Goal: Find specific page/section: Find specific page/section

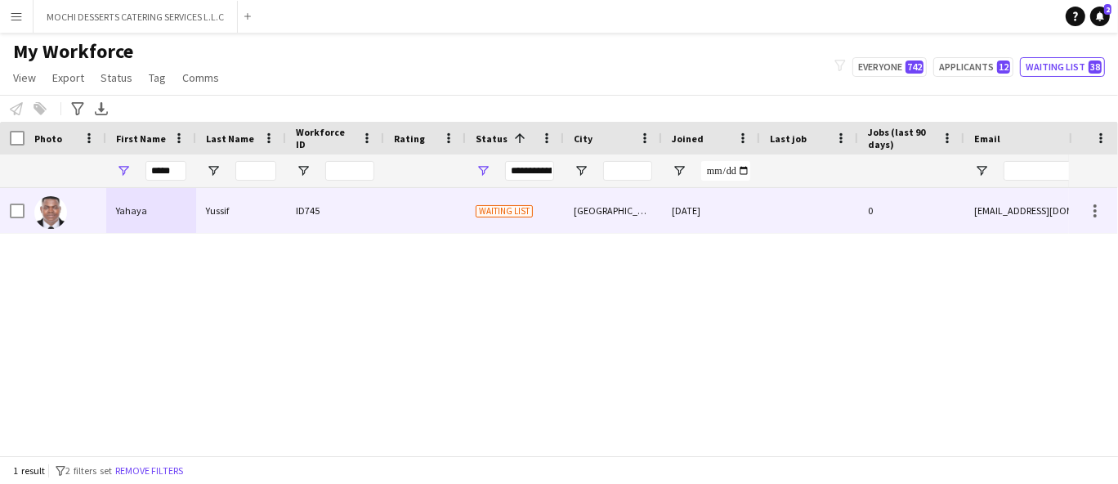
type input "*****"
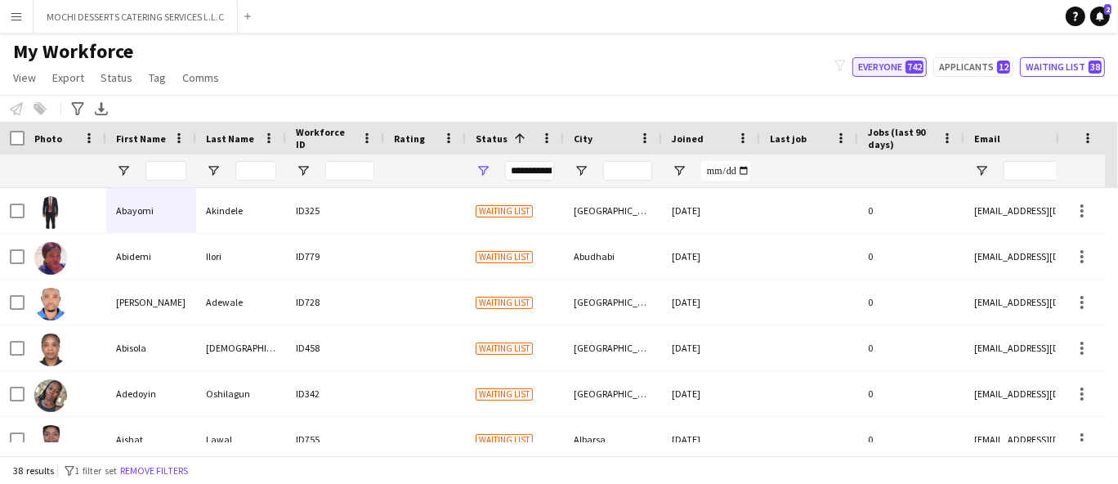
click at [890, 70] on button "Everyone 742" at bounding box center [890, 67] width 74 height 20
type input "**********"
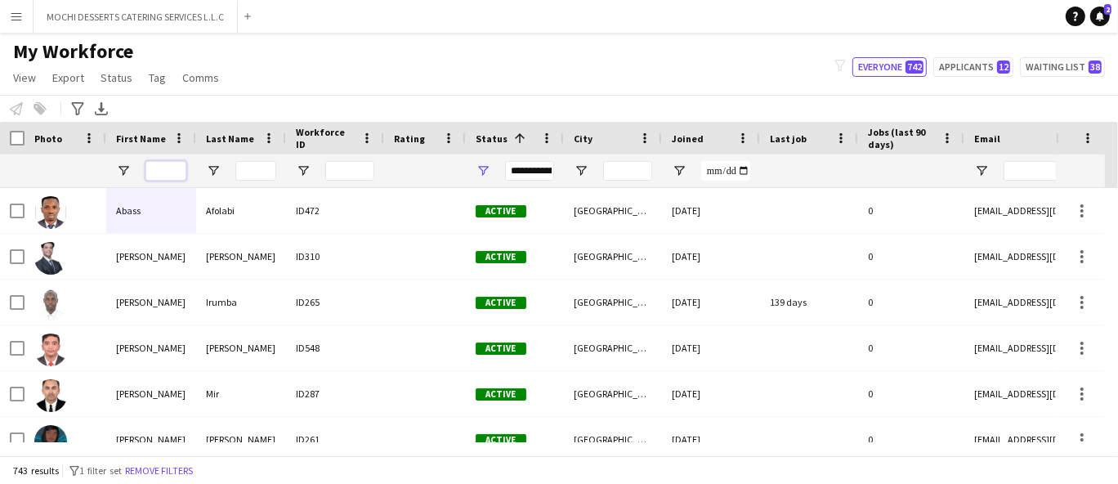
click at [172, 163] on input "First Name Filter Input" at bounding box center [166, 171] width 41 height 20
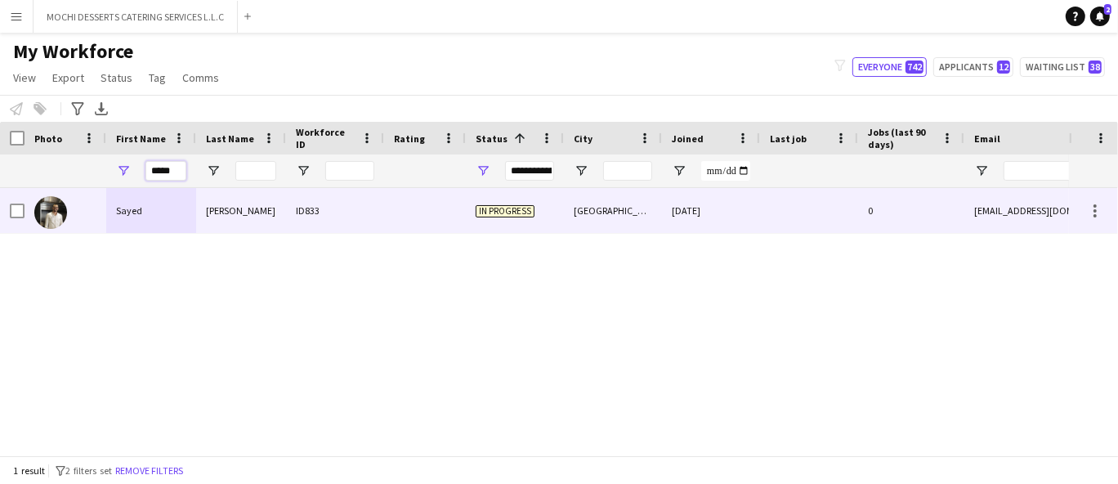
type input "*****"
click at [226, 202] on div "[PERSON_NAME]" at bounding box center [241, 210] width 90 height 45
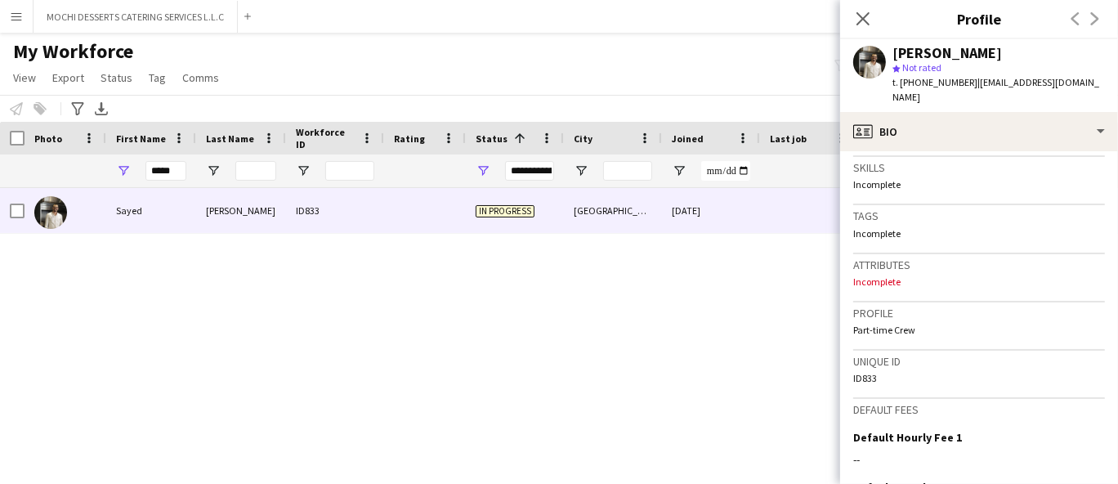
scroll to position [723, 0]
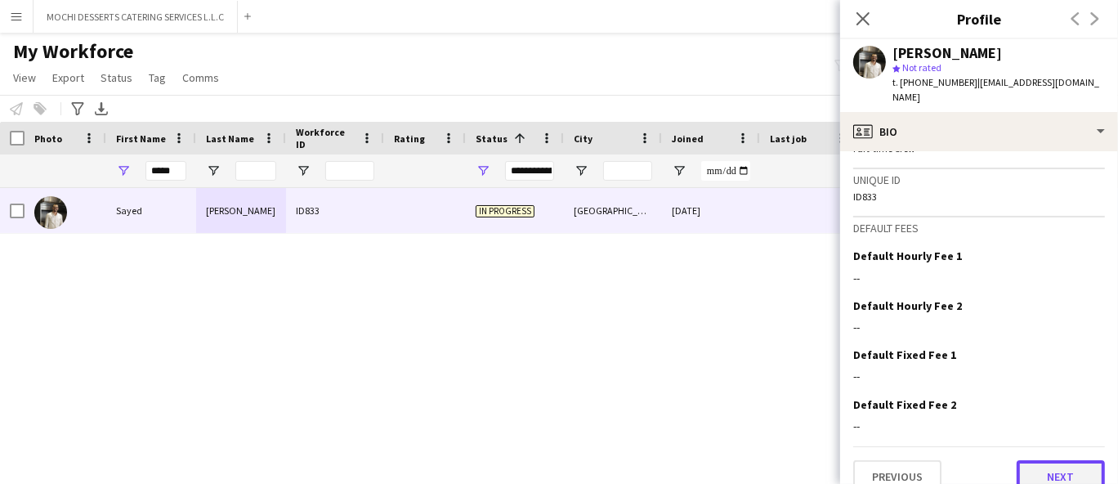
click at [1072, 460] on button "Next" at bounding box center [1061, 476] width 88 height 33
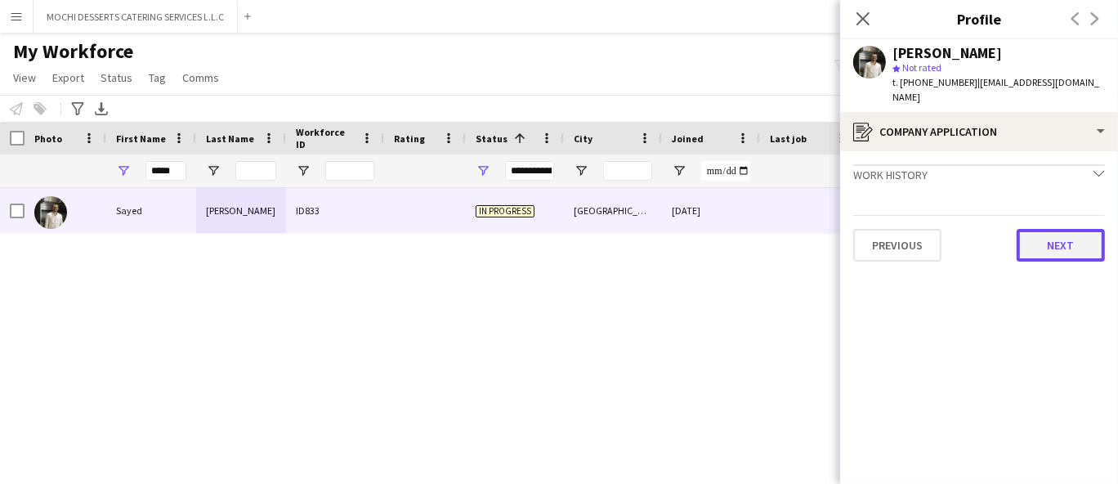
click at [1059, 229] on button "Next" at bounding box center [1061, 245] width 88 height 33
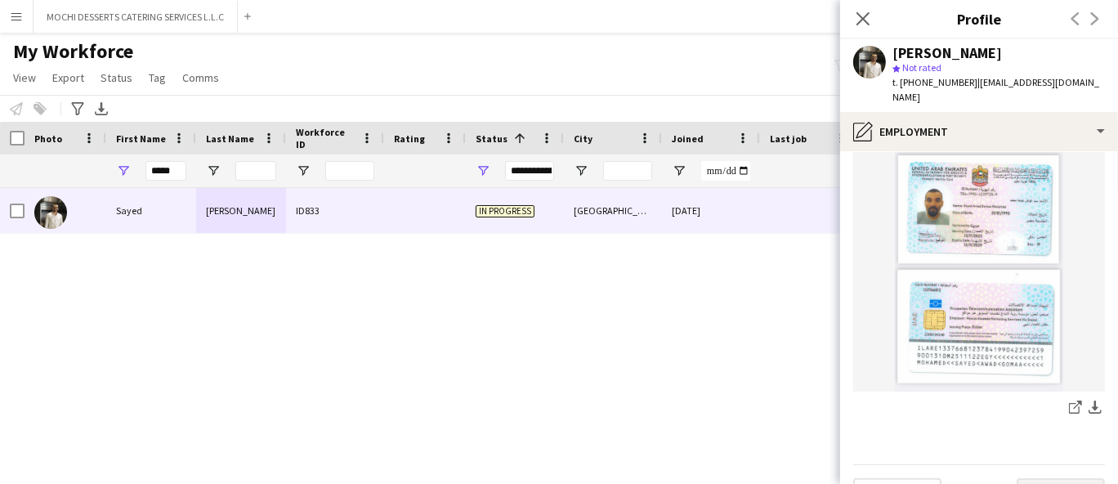
scroll to position [519, 0]
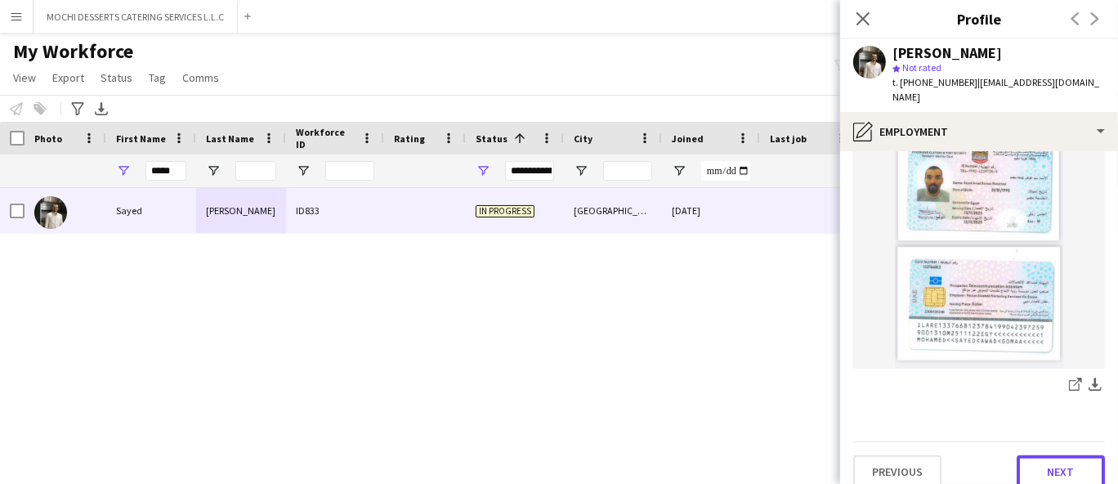
click at [1066, 455] on button "Next" at bounding box center [1061, 471] width 88 height 33
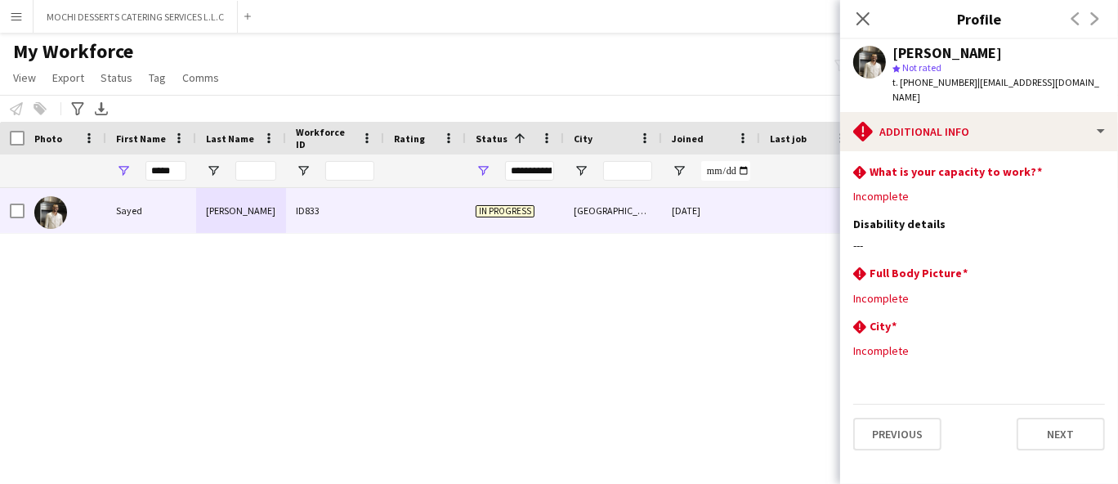
scroll to position [0, 0]
click at [1054, 418] on button "Next" at bounding box center [1061, 434] width 88 height 33
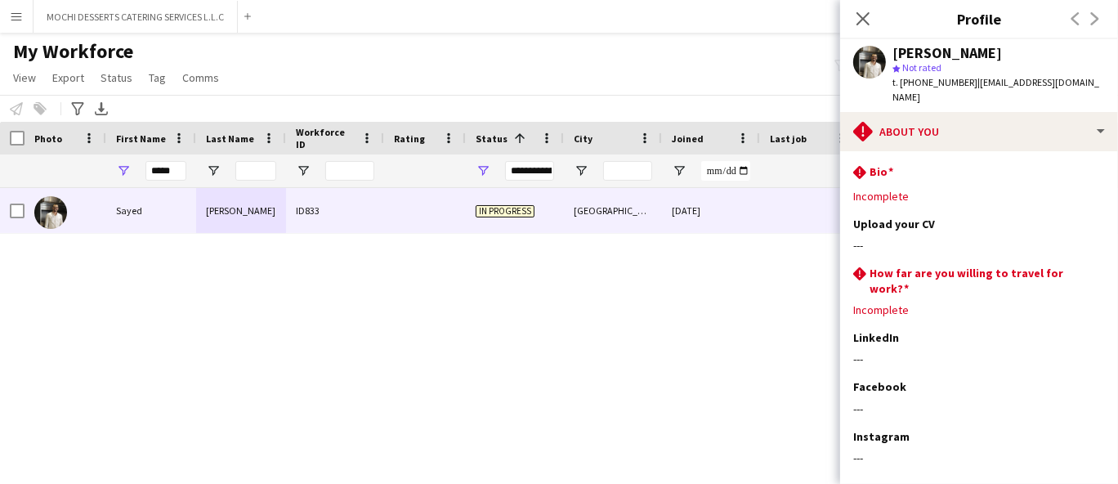
scroll to position [70, 0]
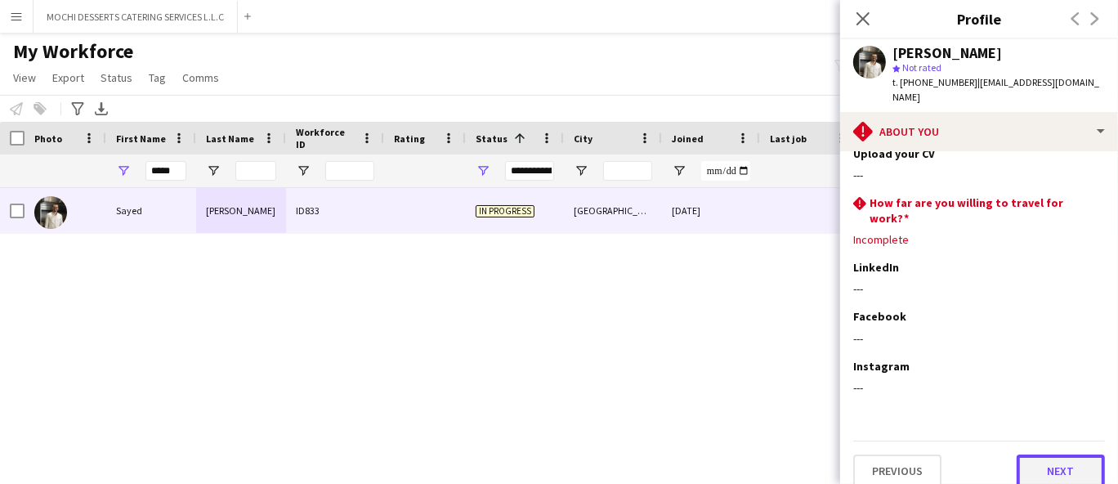
click at [1059, 459] on button "Next" at bounding box center [1061, 471] width 88 height 33
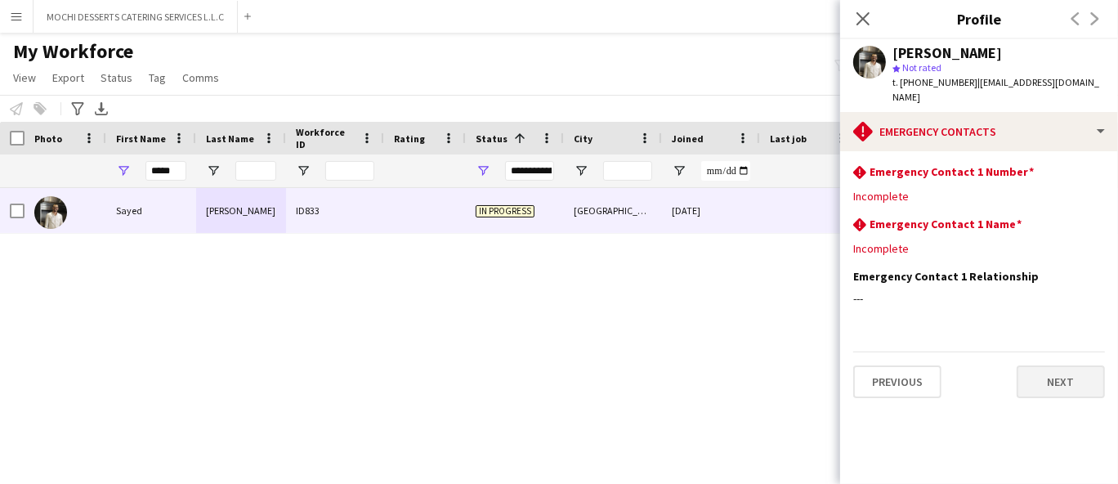
scroll to position [0, 0]
click at [1040, 365] on button "Next" at bounding box center [1061, 381] width 88 height 33
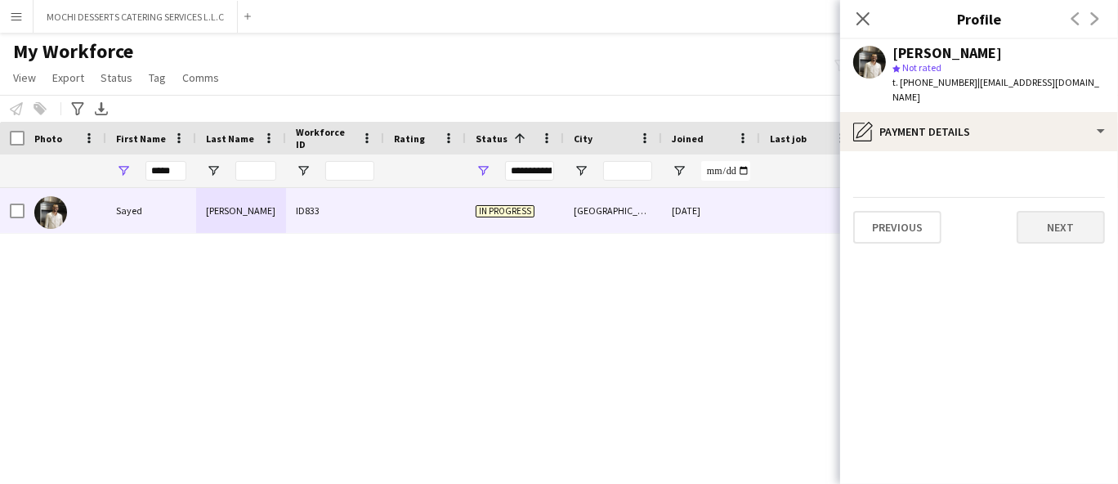
click at [1074, 224] on button "Next" at bounding box center [1061, 227] width 88 height 33
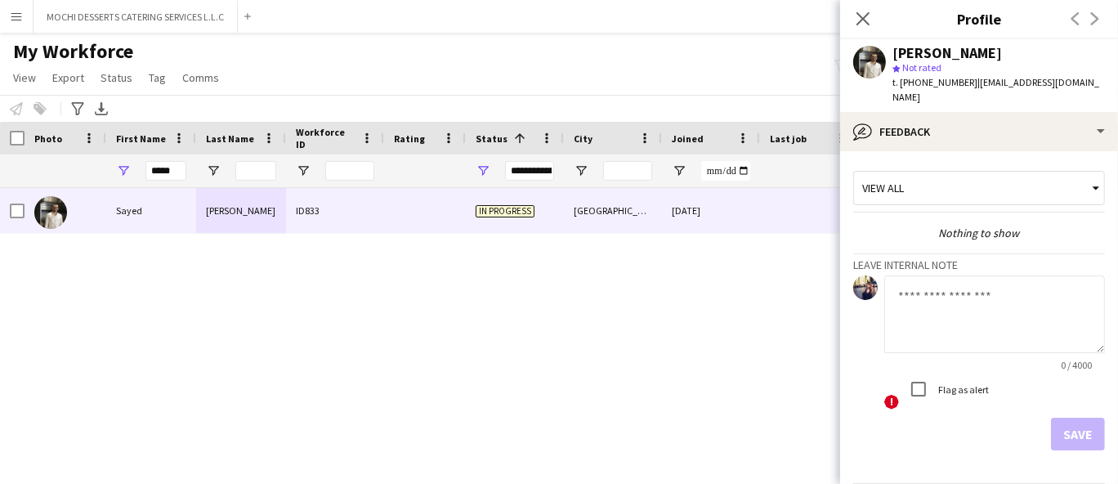
scroll to position [40, 0]
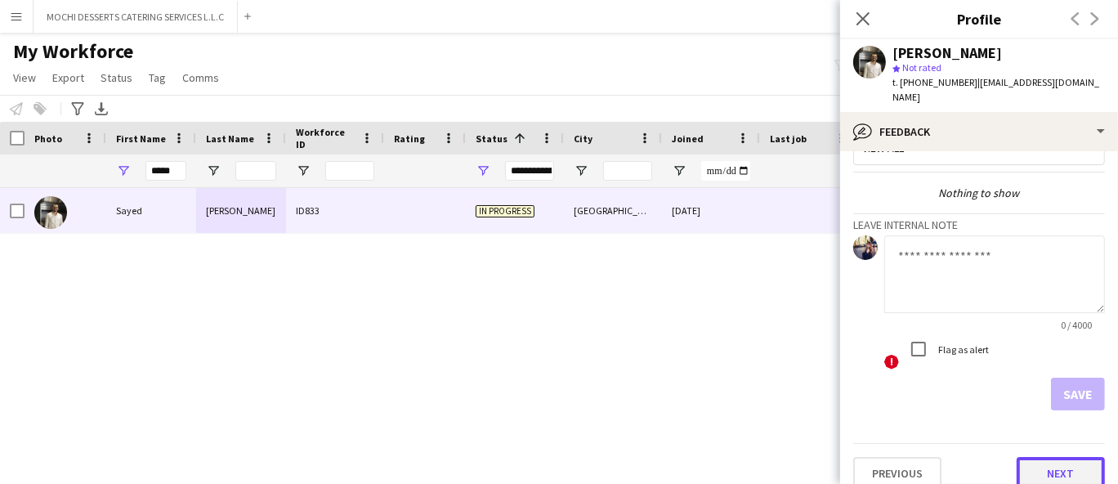
click at [1050, 459] on button "Next" at bounding box center [1061, 473] width 88 height 33
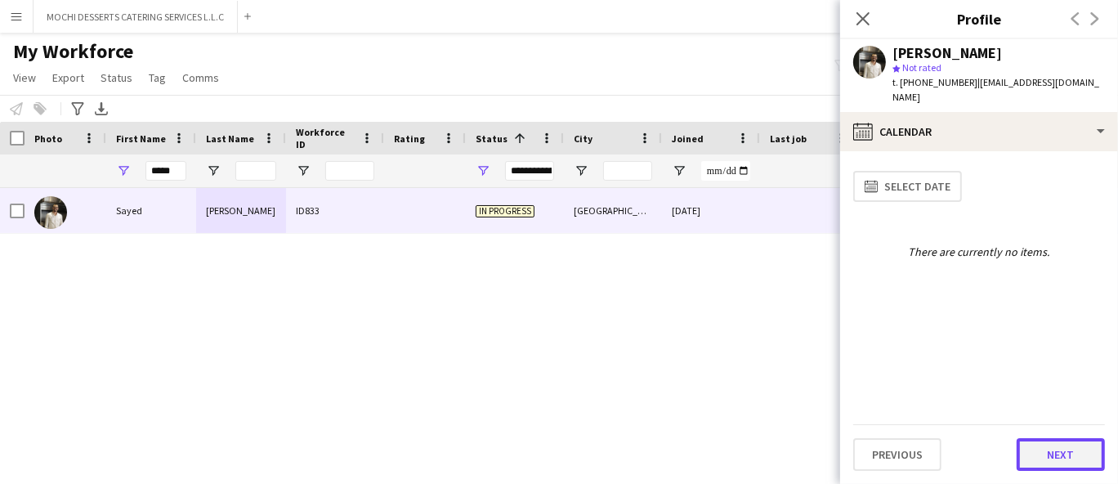
click at [1064, 455] on button "Next" at bounding box center [1061, 454] width 88 height 33
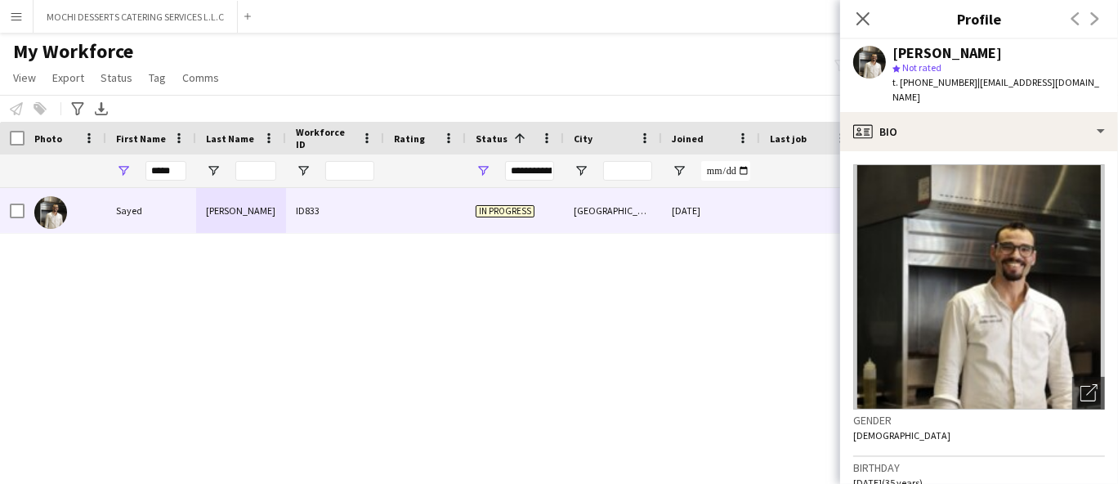
click at [667, 65] on div "My Workforce View Views Default view New view Update view Delete view Edit name…" at bounding box center [559, 67] width 1118 height 56
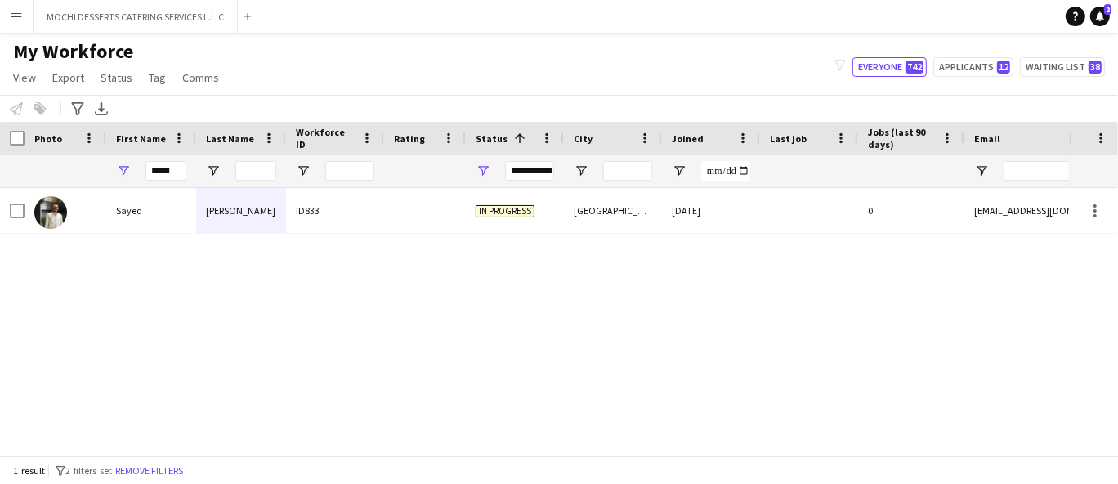
click at [795, 56] on div "My Workforce View Views Default view New view Update view Delete view Edit name…" at bounding box center [559, 67] width 1118 height 56
click at [162, 166] on input "*****" at bounding box center [166, 171] width 41 height 20
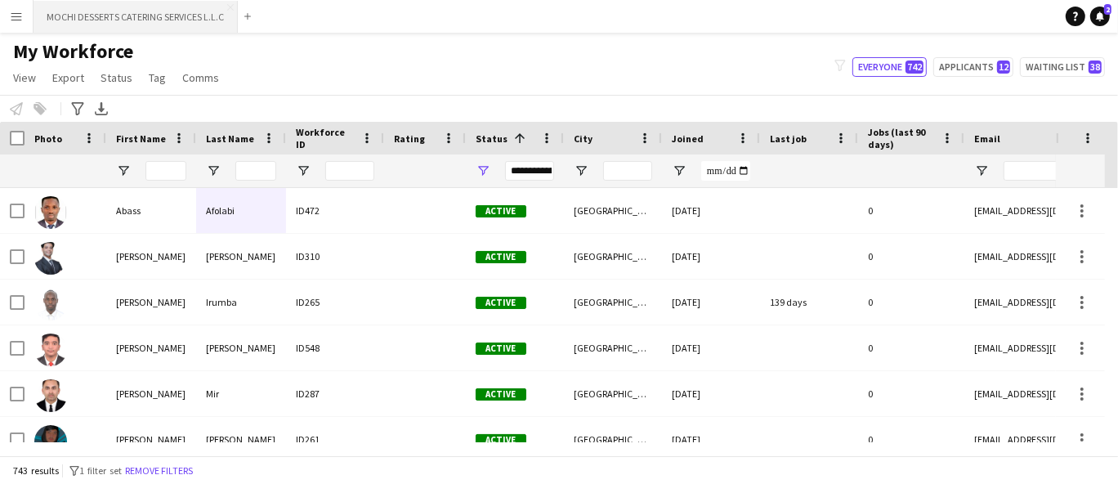
click at [119, 14] on button "MOCHI DESSERTS CATERING SERVICES L.L.C Close" at bounding box center [136, 17] width 204 height 32
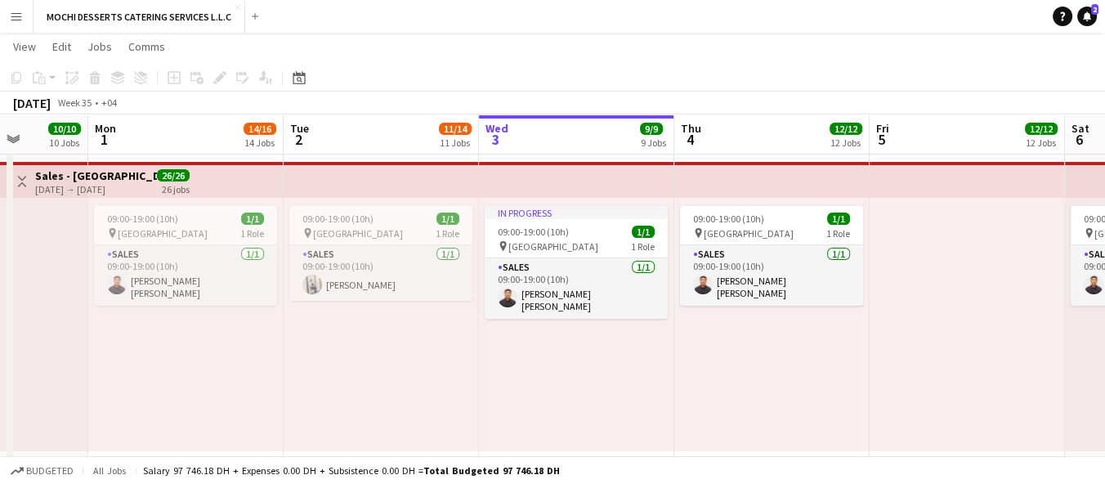
scroll to position [0, 493]
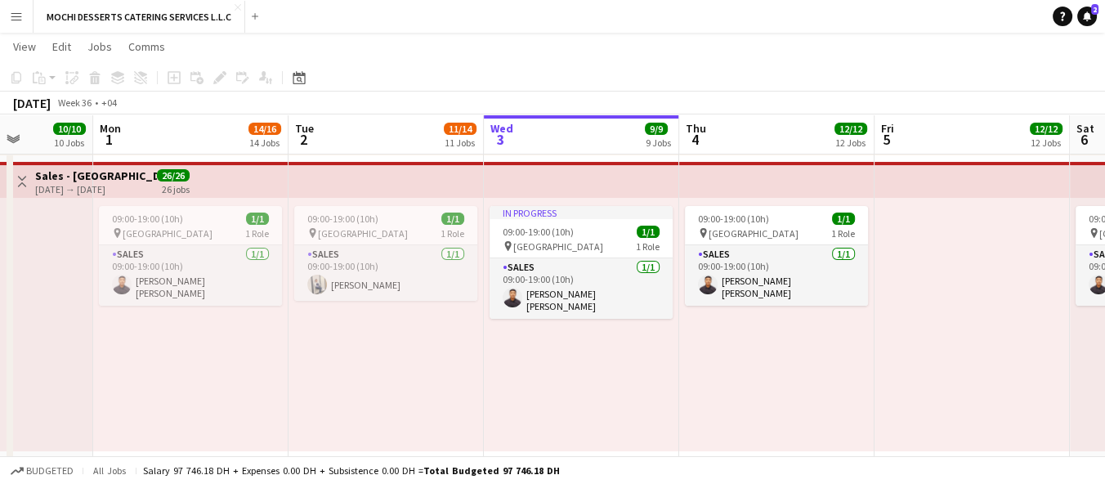
drag, startPoint x: 311, startPoint y: 293, endPoint x: 404, endPoint y: 266, distance: 97.0
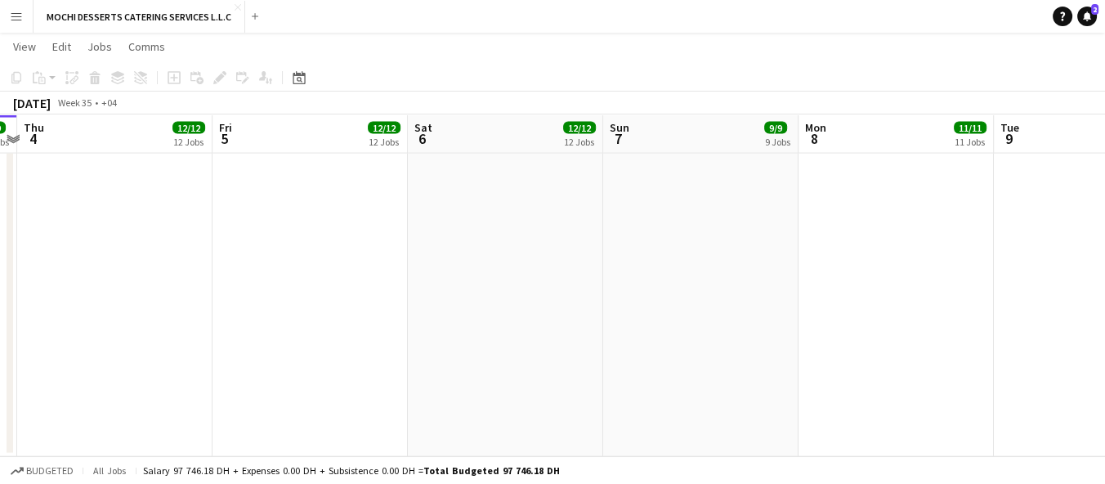
scroll to position [0, 559]
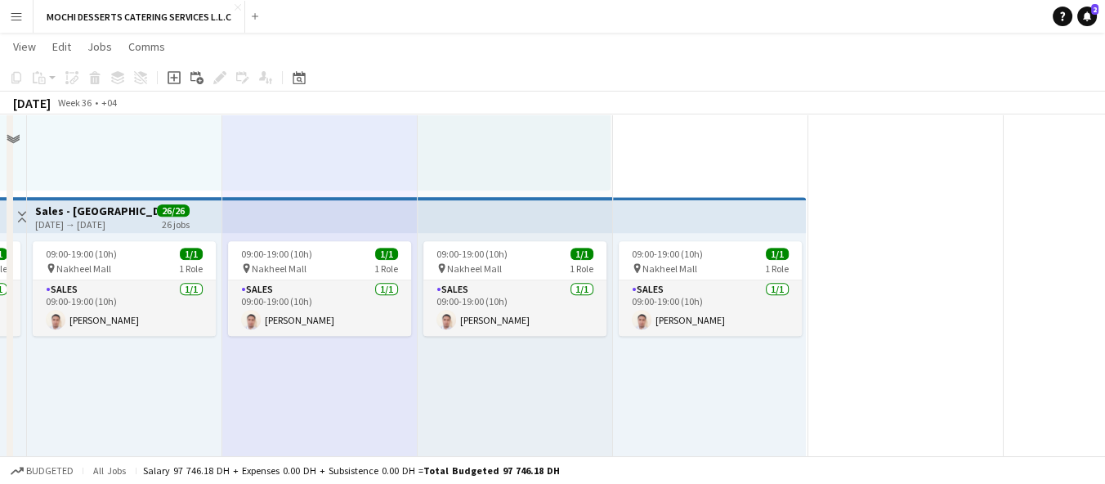
scroll to position [1701, 0]
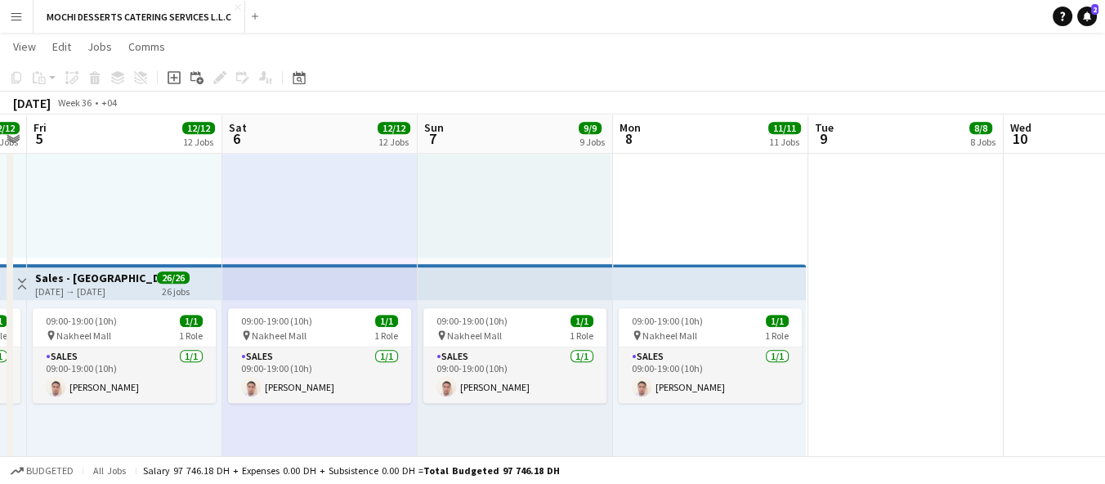
click at [22, 16] on app-icon "Menu" at bounding box center [16, 16] width 13 height 13
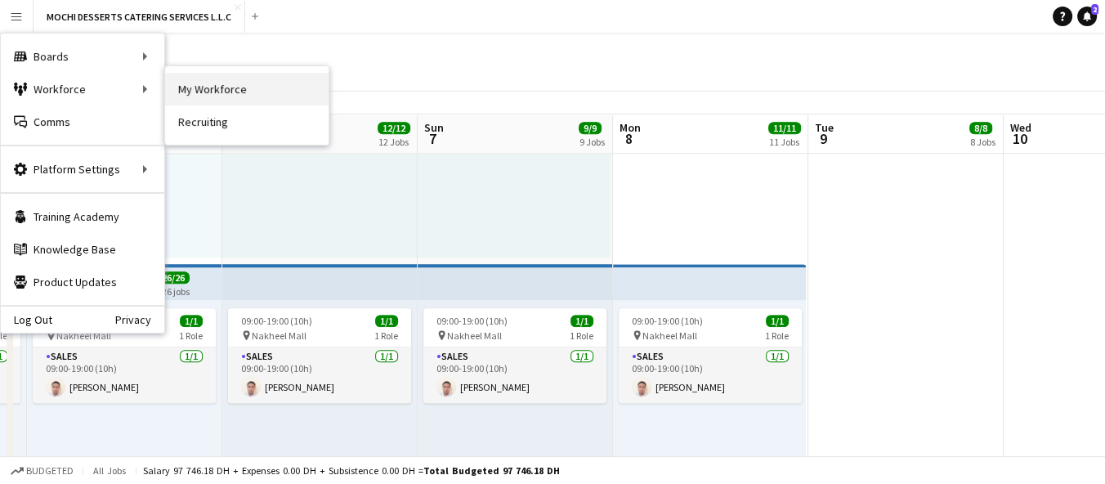
click at [261, 80] on link "My Workforce" at bounding box center [246, 89] width 163 height 33
